Goal: Transaction & Acquisition: Book appointment/travel/reservation

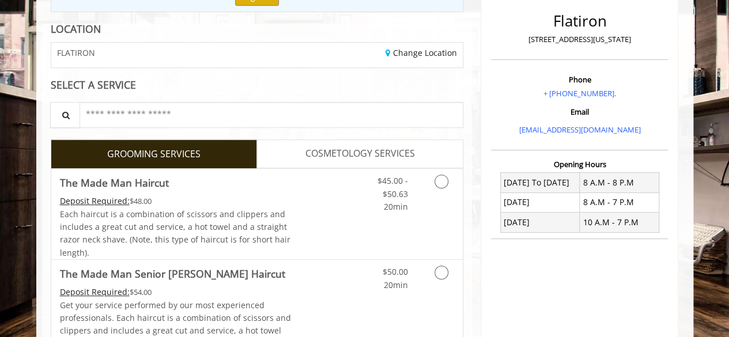
scroll to position [149, 0]
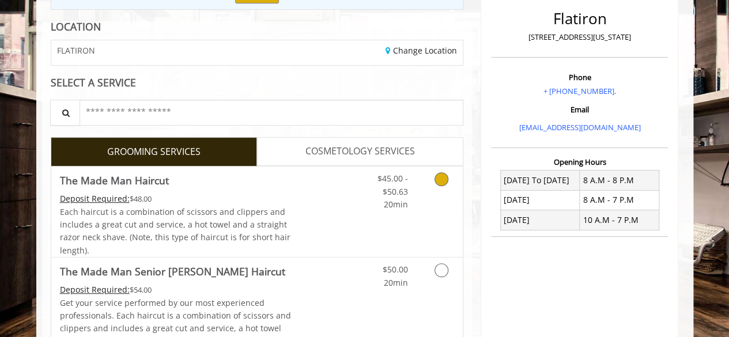
click at [445, 180] on icon "Grooming services" at bounding box center [442, 179] width 14 height 14
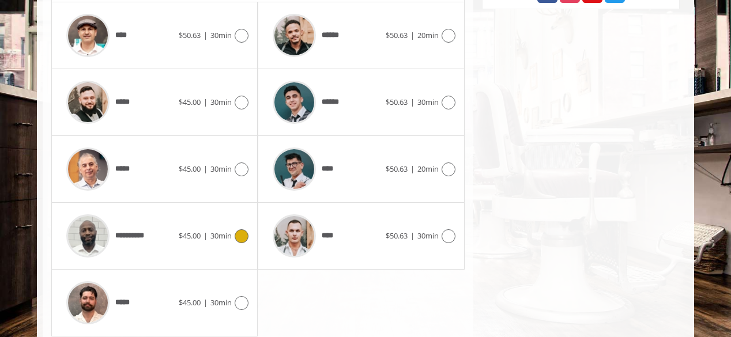
scroll to position [565, 0]
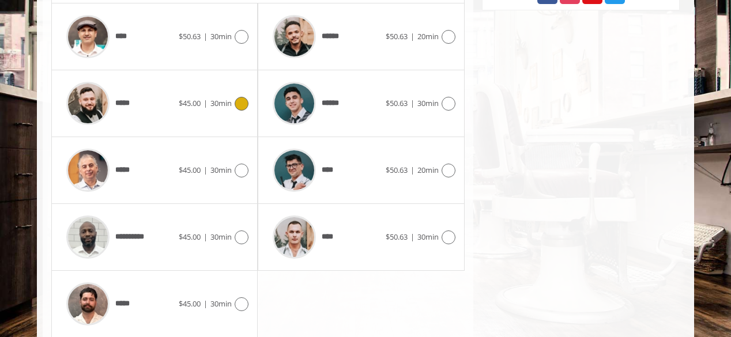
click at [243, 99] on icon at bounding box center [242, 104] width 14 height 14
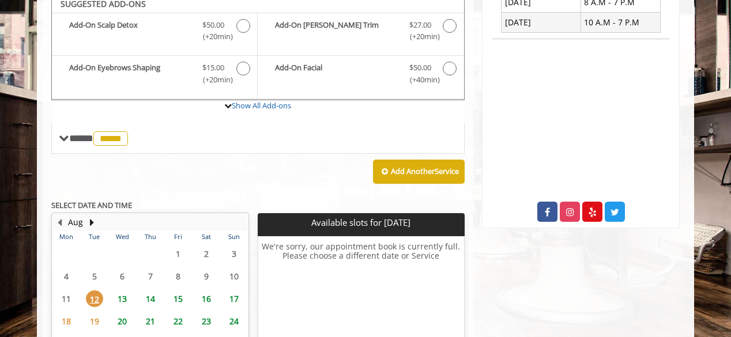
scroll to position [339, 0]
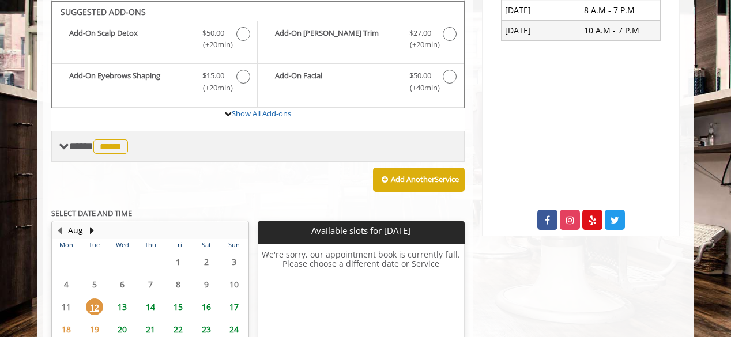
click at [115, 150] on span "*****" at bounding box center [110, 146] width 35 height 14
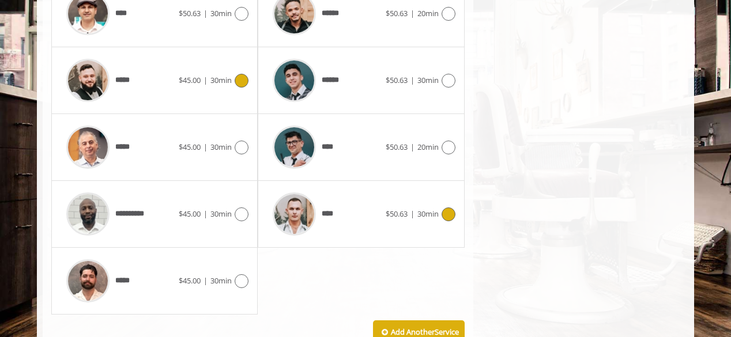
scroll to position [591, 0]
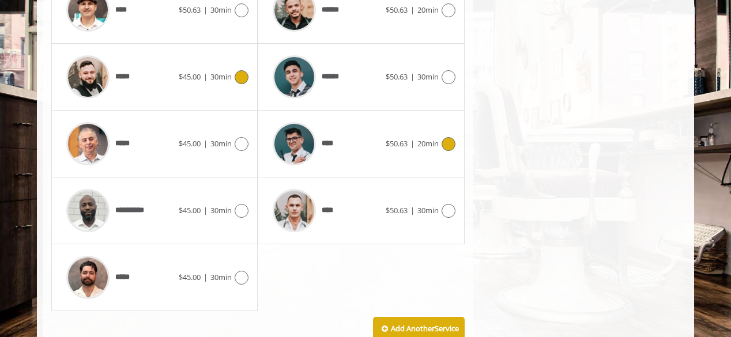
click at [440, 137] on div at bounding box center [447, 144] width 17 height 14
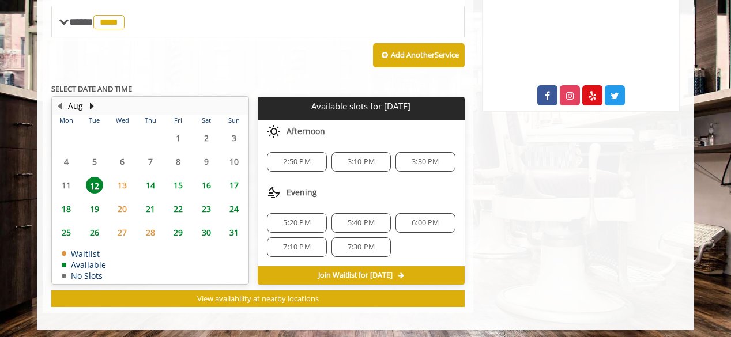
scroll to position [463, 0]
click at [299, 223] on span "5:20 PM" at bounding box center [296, 222] width 27 height 9
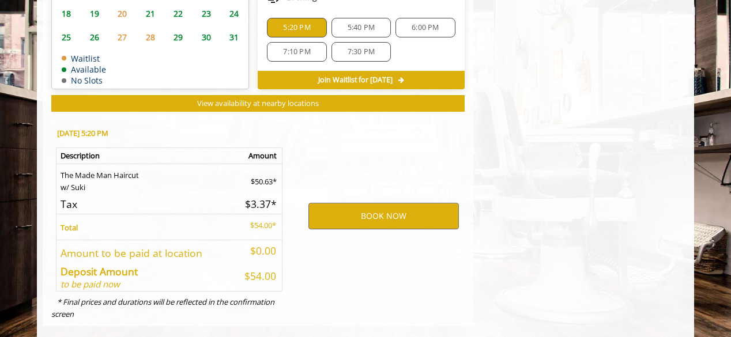
scroll to position [671, 0]
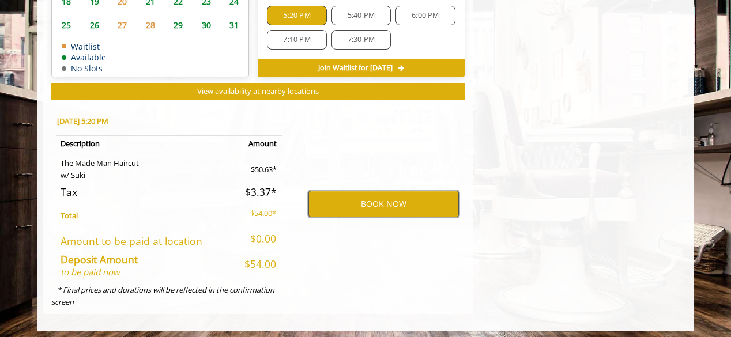
click at [374, 199] on button "BOOK NOW" at bounding box center [383, 204] width 150 height 27
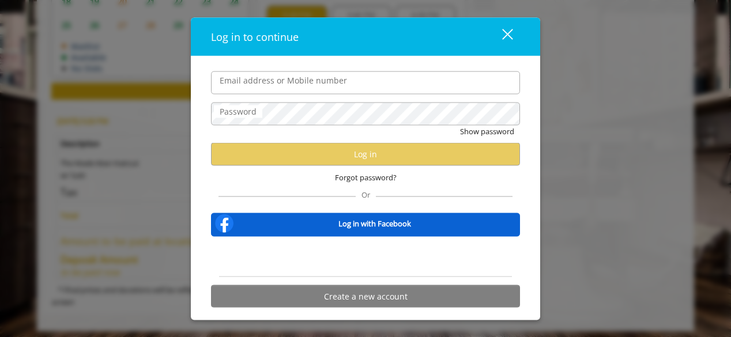
type input "**********"
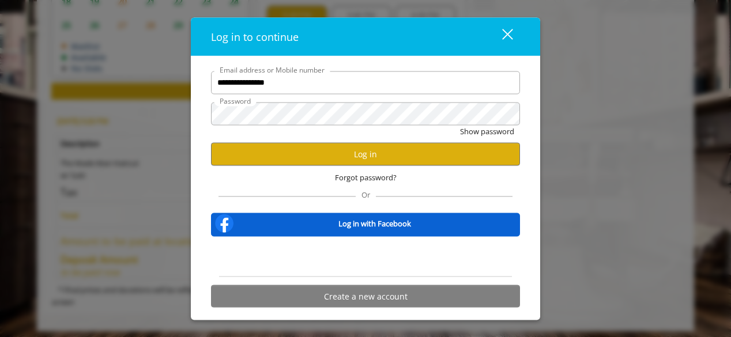
scroll to position [0, 0]
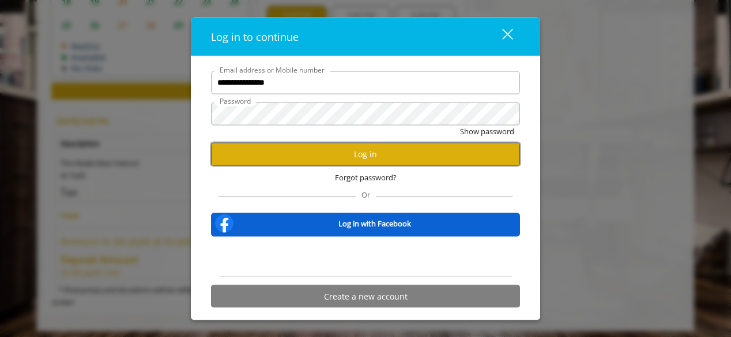
click at [360, 148] on button "Log in" at bounding box center [365, 154] width 309 height 22
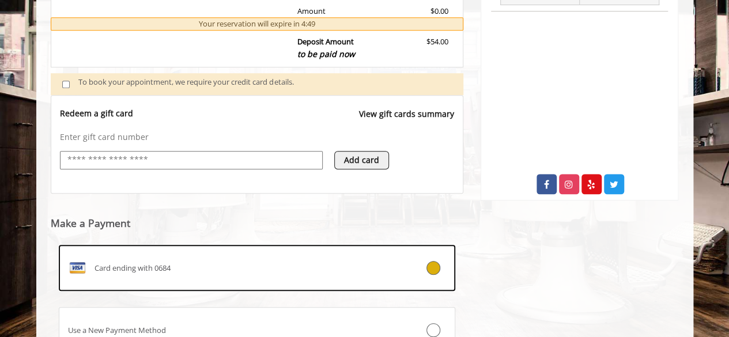
scroll to position [473, 0]
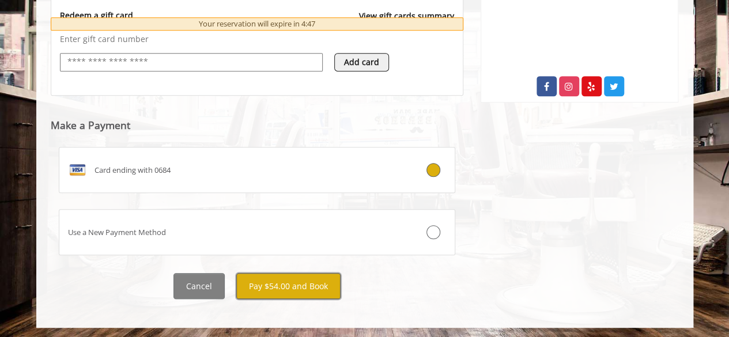
click at [285, 283] on button "Pay $54.00 and Book" at bounding box center [288, 286] width 104 height 26
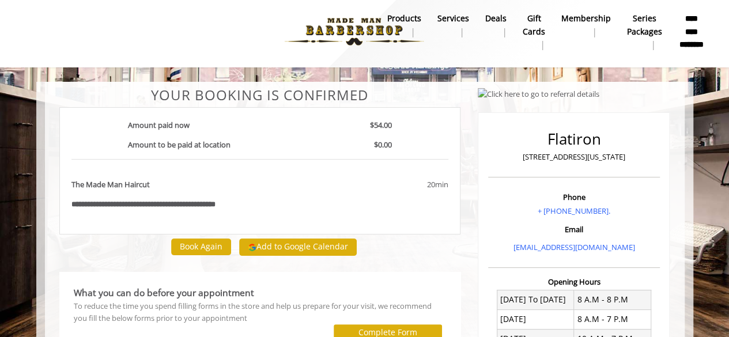
scroll to position [15, 0]
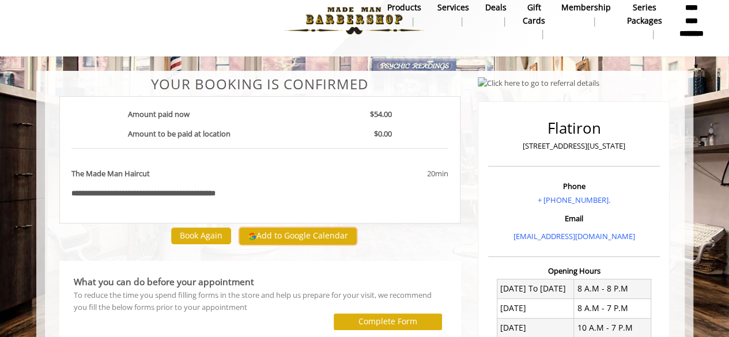
click at [273, 238] on button "Add to Google Calendar" at bounding box center [298, 236] width 118 height 17
